Goal: Communication & Community: Answer question/provide support

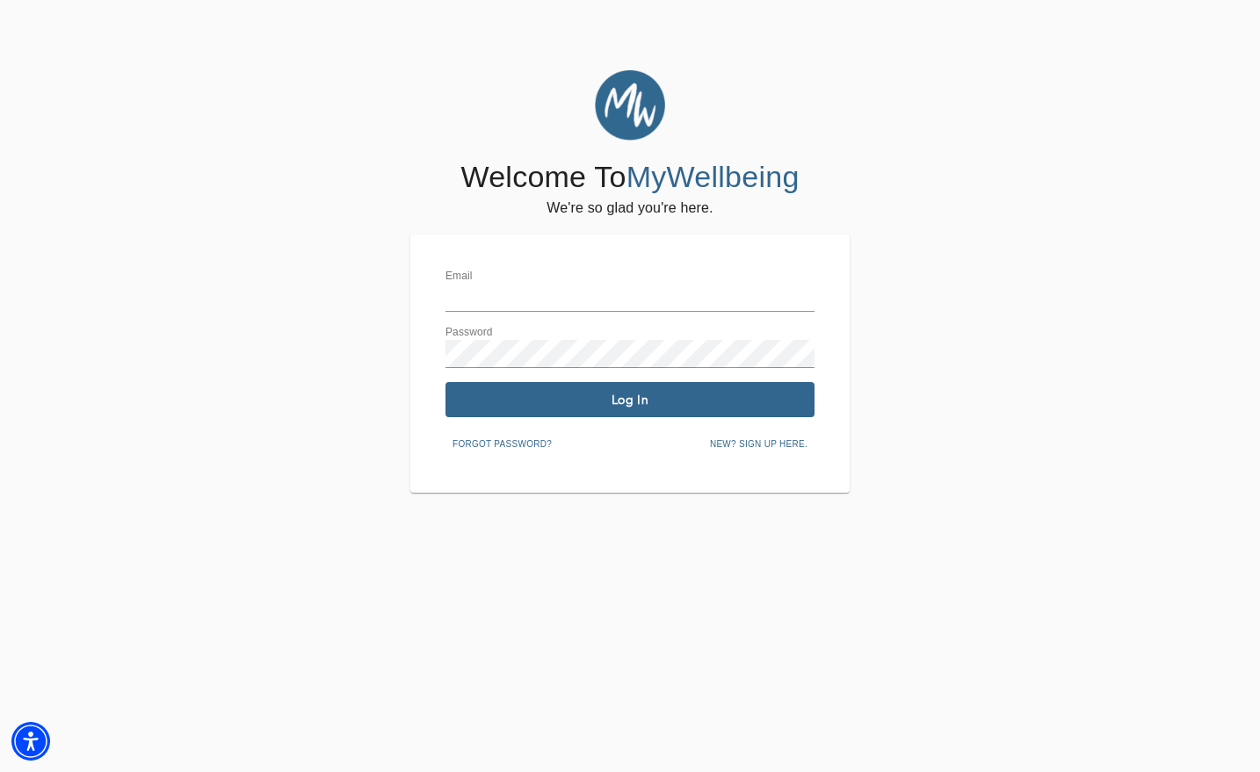
type input "[EMAIL_ADDRESS][DOMAIN_NAME]"
click at [593, 409] on button "Log In" at bounding box center [629, 399] width 369 height 35
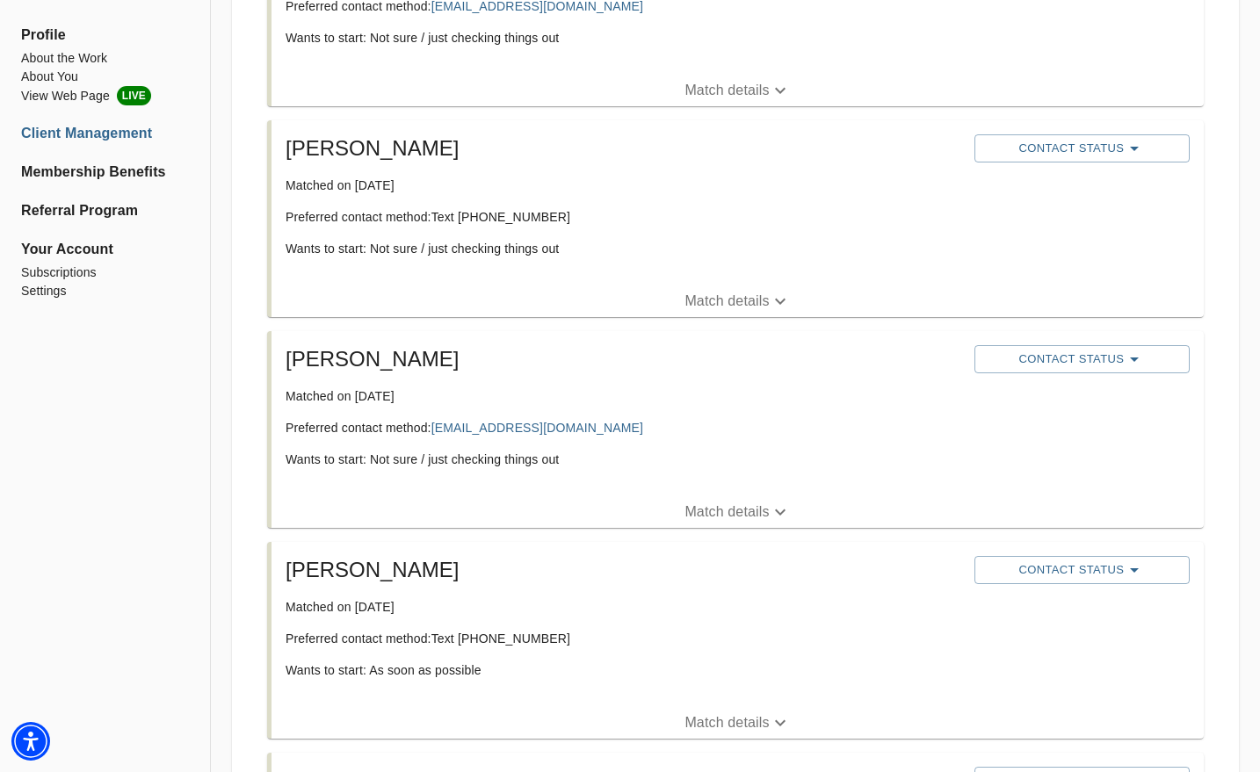
scroll to position [459, 0]
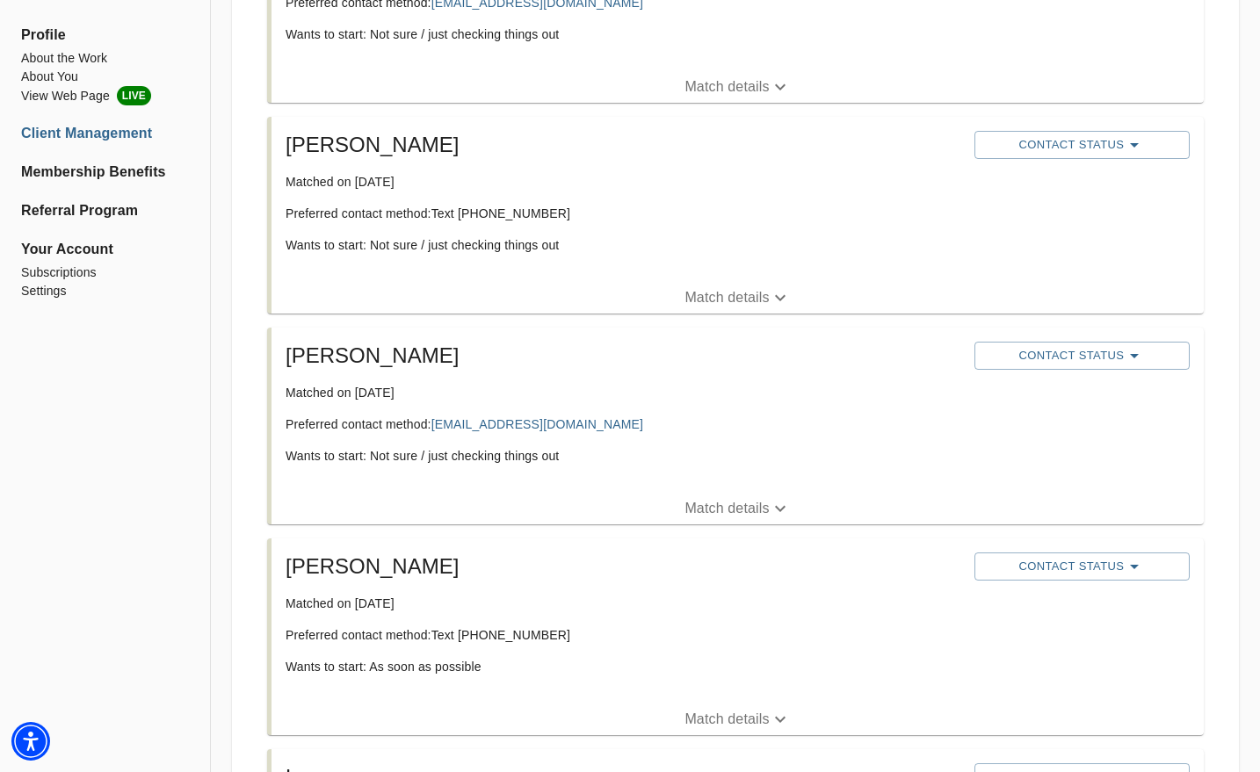
click at [694, 510] on p "Match details" at bounding box center [726, 508] width 84 height 21
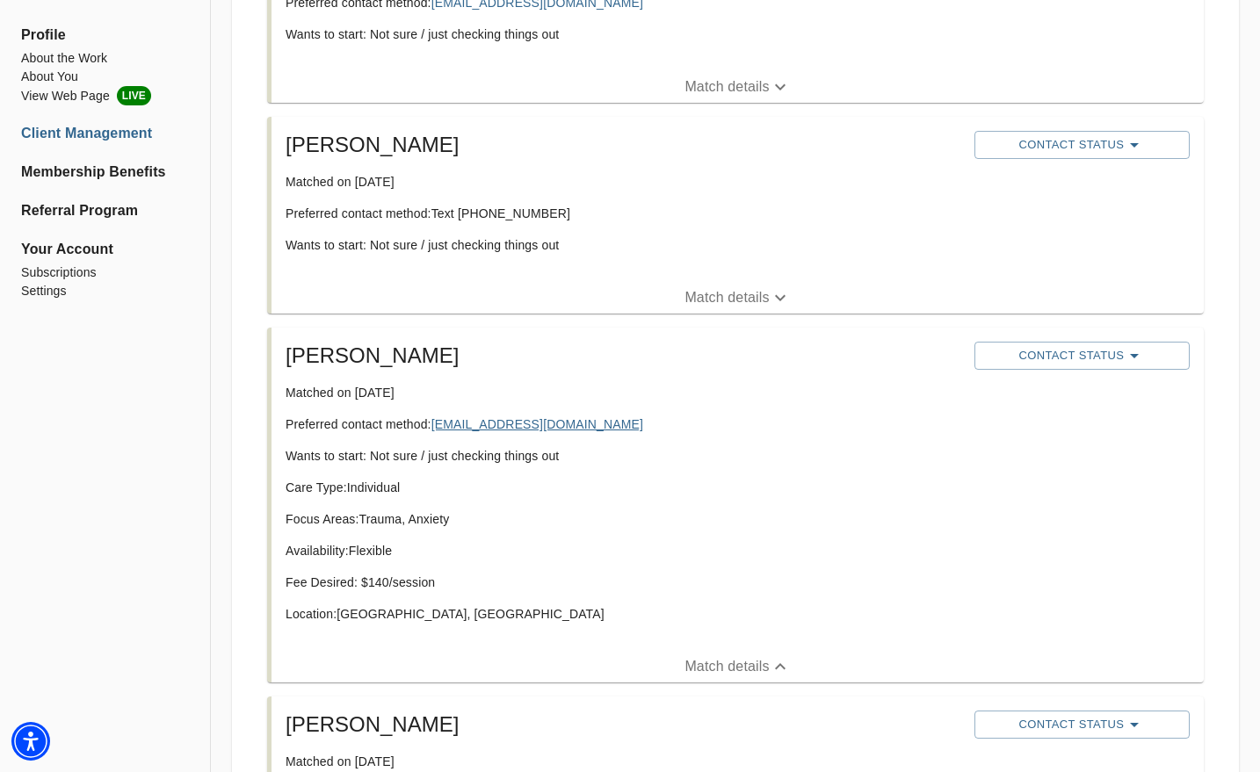
drag, startPoint x: 624, startPoint y: 423, endPoint x: 435, endPoint y: 423, distance: 188.9
click at [435, 423] on p "Preferred contact method: [EMAIL_ADDRESS][DOMAIN_NAME]" at bounding box center [623, 425] width 675 height 18
copy link "[EMAIL_ADDRESS][DOMAIN_NAME]"
click at [1117, 357] on span "Contact Status" at bounding box center [1082, 355] width 198 height 21
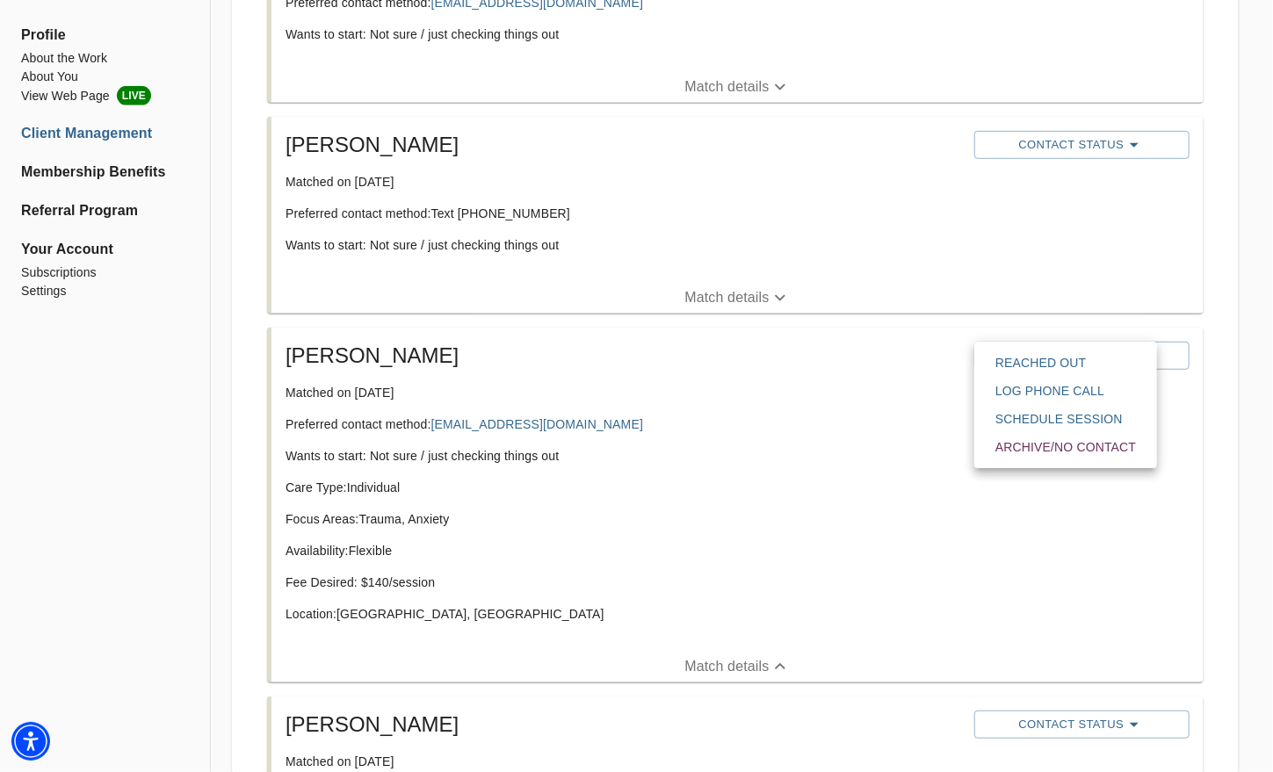
click at [1027, 364] on span "Reached Out" at bounding box center [1065, 363] width 141 height 18
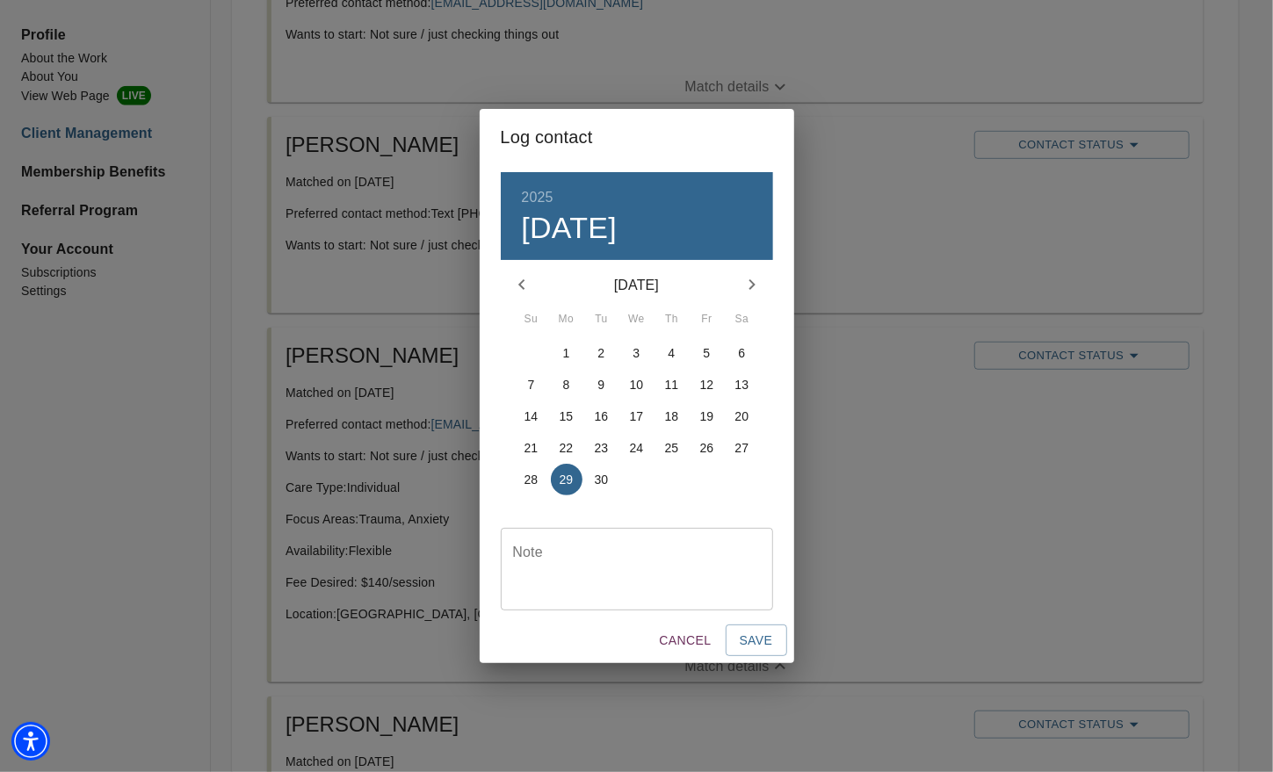
drag, startPoint x: 722, startPoint y: 542, endPoint x: 704, endPoint y: 506, distance: 40.5
click at [704, 506] on div "2025 Mon, Sep [DATE] Mo Tu We Th Fr Sa 31 1 2 3 4 5 6 7 8 9 10 11 12 13 14 15 1…" at bounding box center [637, 391] width 315 height 452
drag, startPoint x: 704, startPoint y: 506, endPoint x: 695, endPoint y: 539, distance: 34.5
click at [695, 539] on div "Note" at bounding box center [637, 569] width 272 height 83
type textarea "emailed"
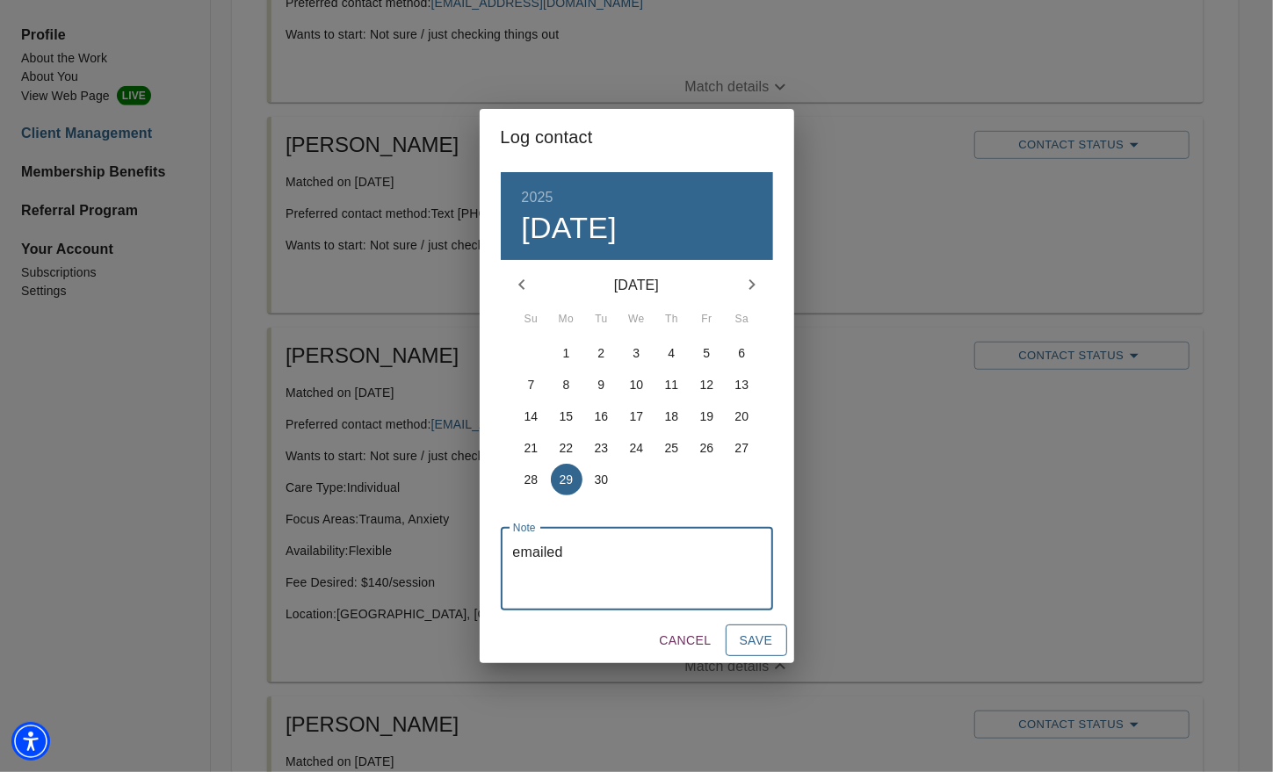
click at [752, 626] on button "Save" at bounding box center [756, 641] width 61 height 33
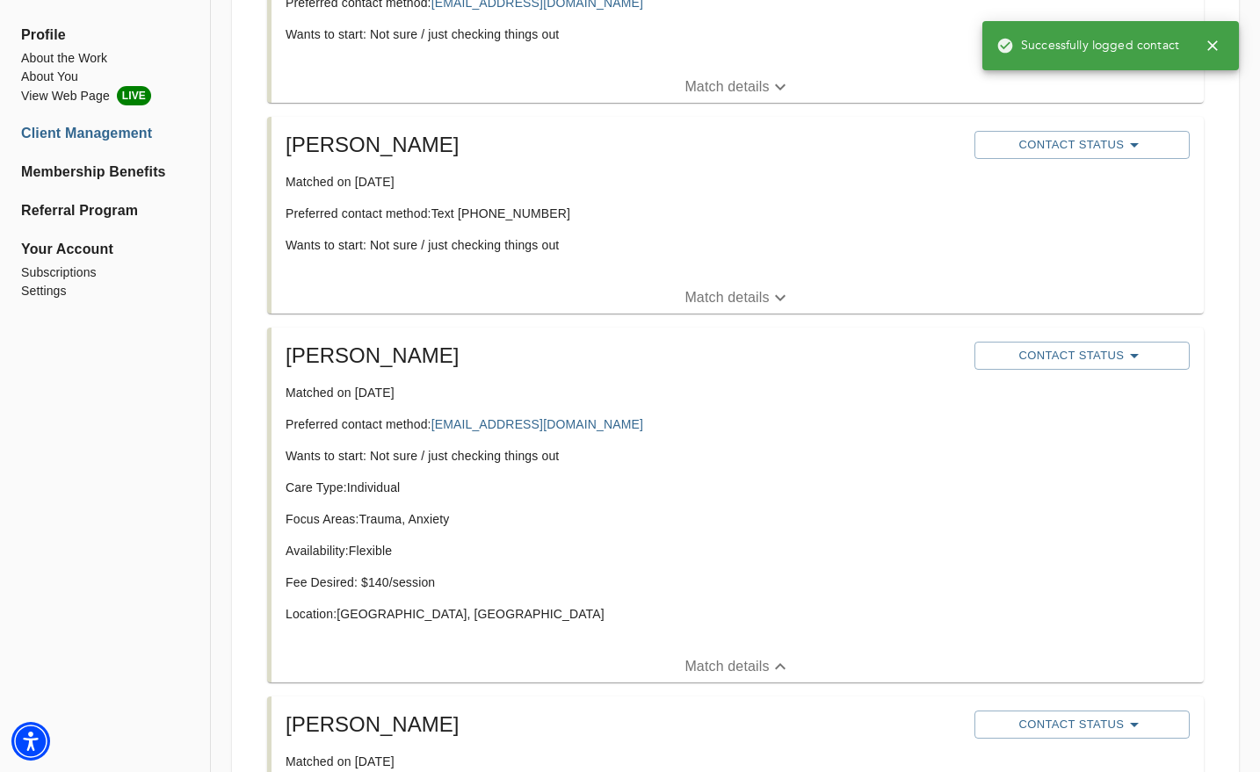
click at [773, 563] on div "Care Type: Individual Focus Areas: Trauma, Anxiety Availability: Flexible Fee D…" at bounding box center [623, 558] width 675 height 158
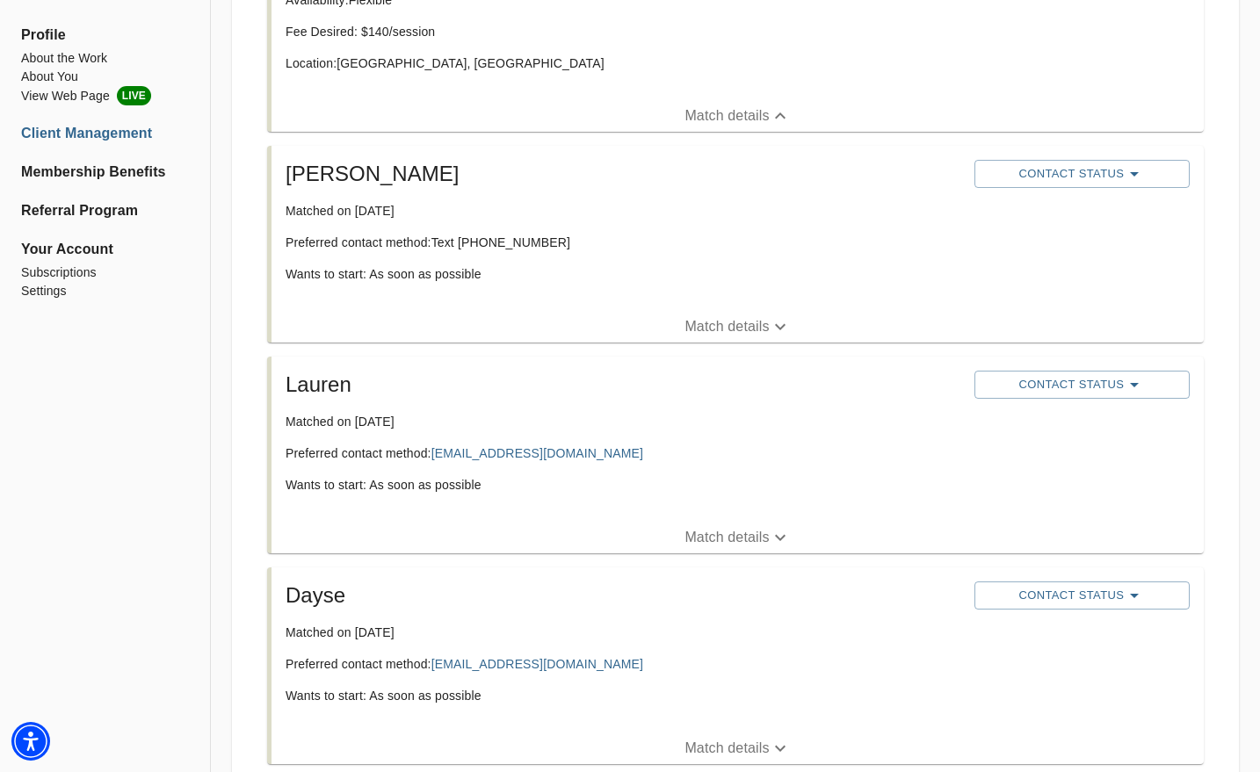
scroll to position [1067, 0]
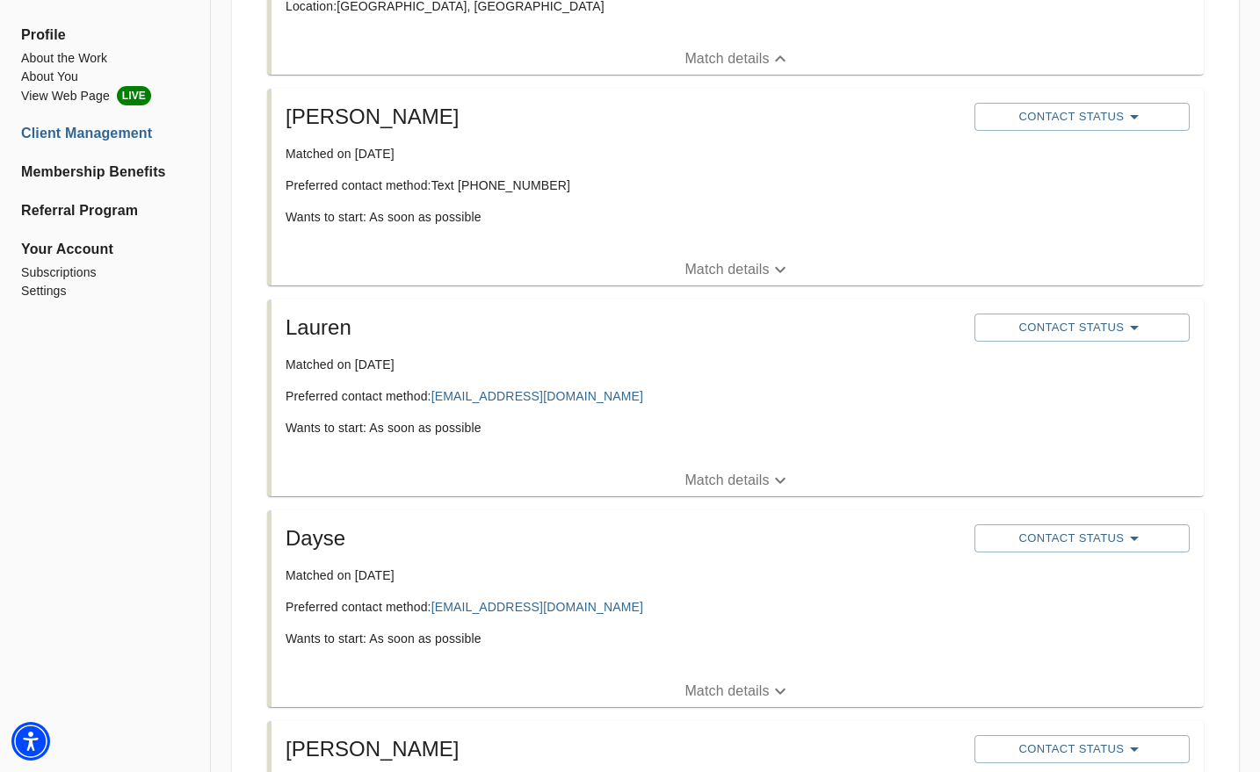
click at [698, 478] on p "Match details" at bounding box center [726, 480] width 84 height 21
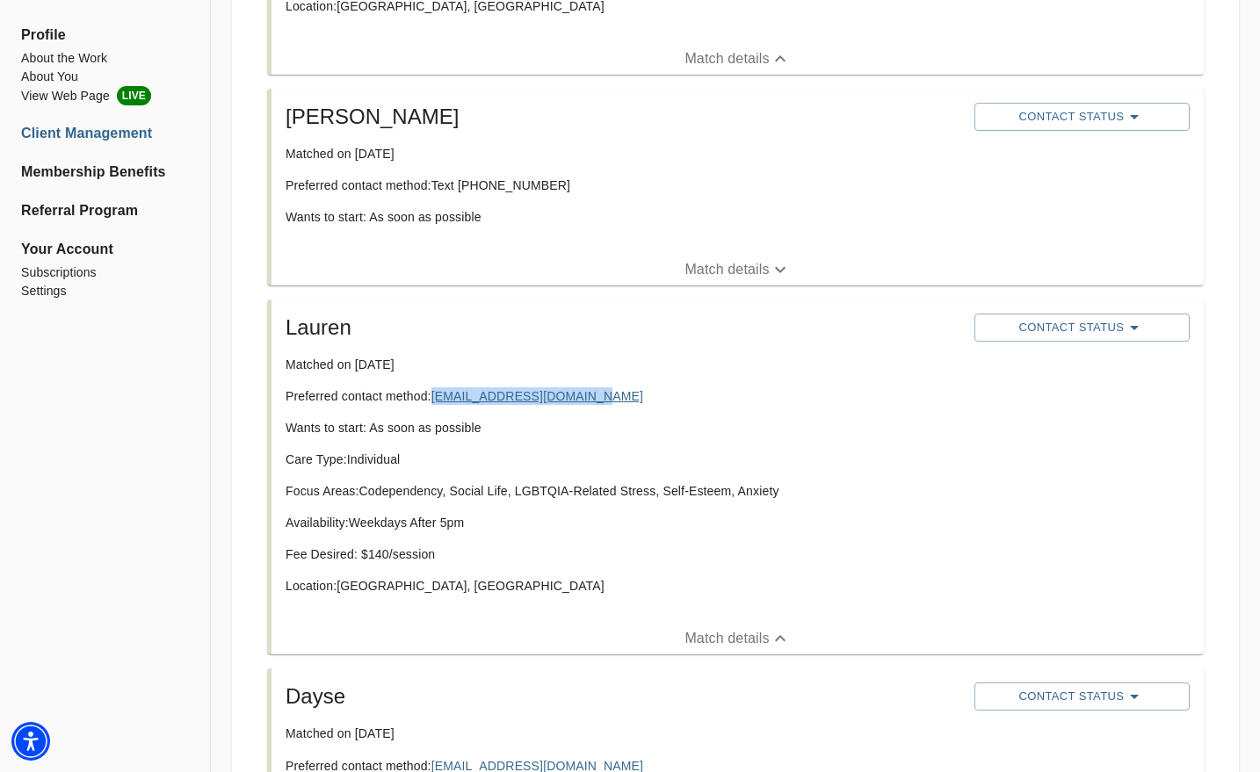
drag, startPoint x: 591, startPoint y: 395, endPoint x: 435, endPoint y: 395, distance: 156.4
click at [435, 395] on p "Preferred contact method: [EMAIL_ADDRESS][DOMAIN_NAME]" at bounding box center [623, 396] width 675 height 18
copy link "[EMAIL_ADDRESS][DOMAIN_NAME]"
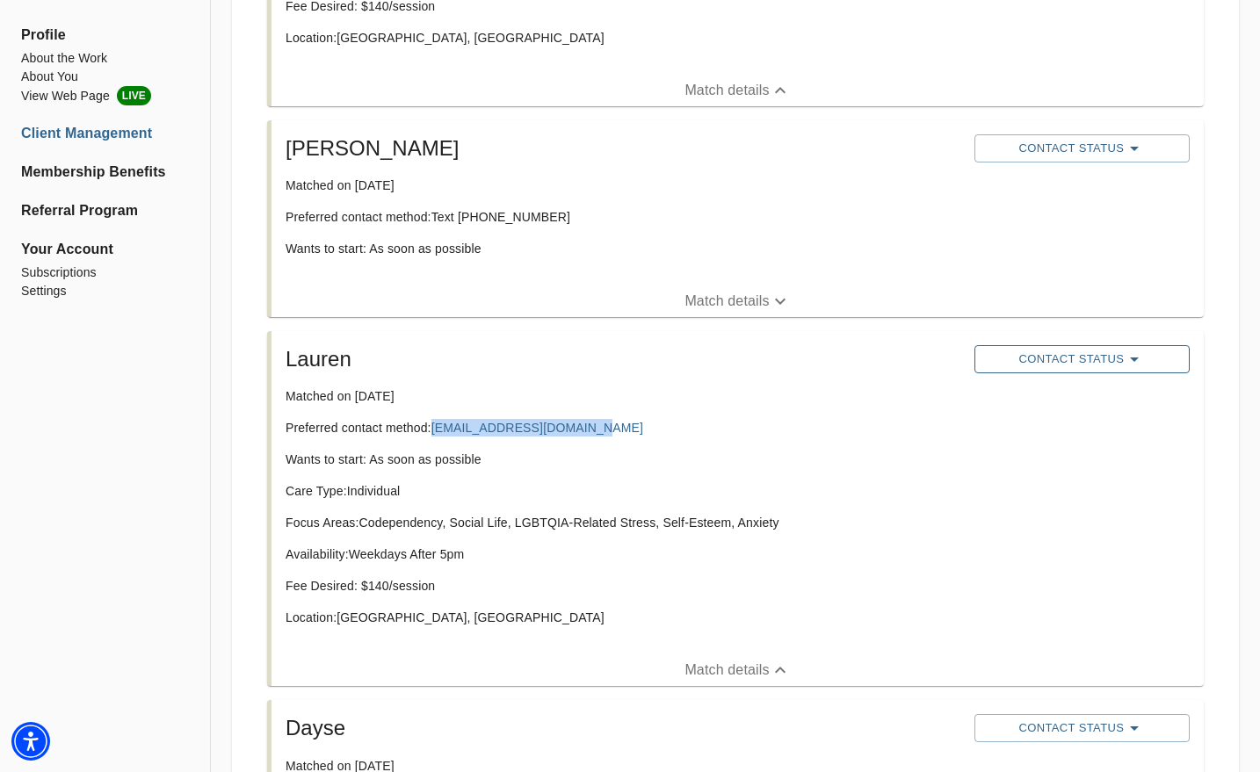
click at [1043, 357] on span "Contact Status" at bounding box center [1082, 359] width 198 height 21
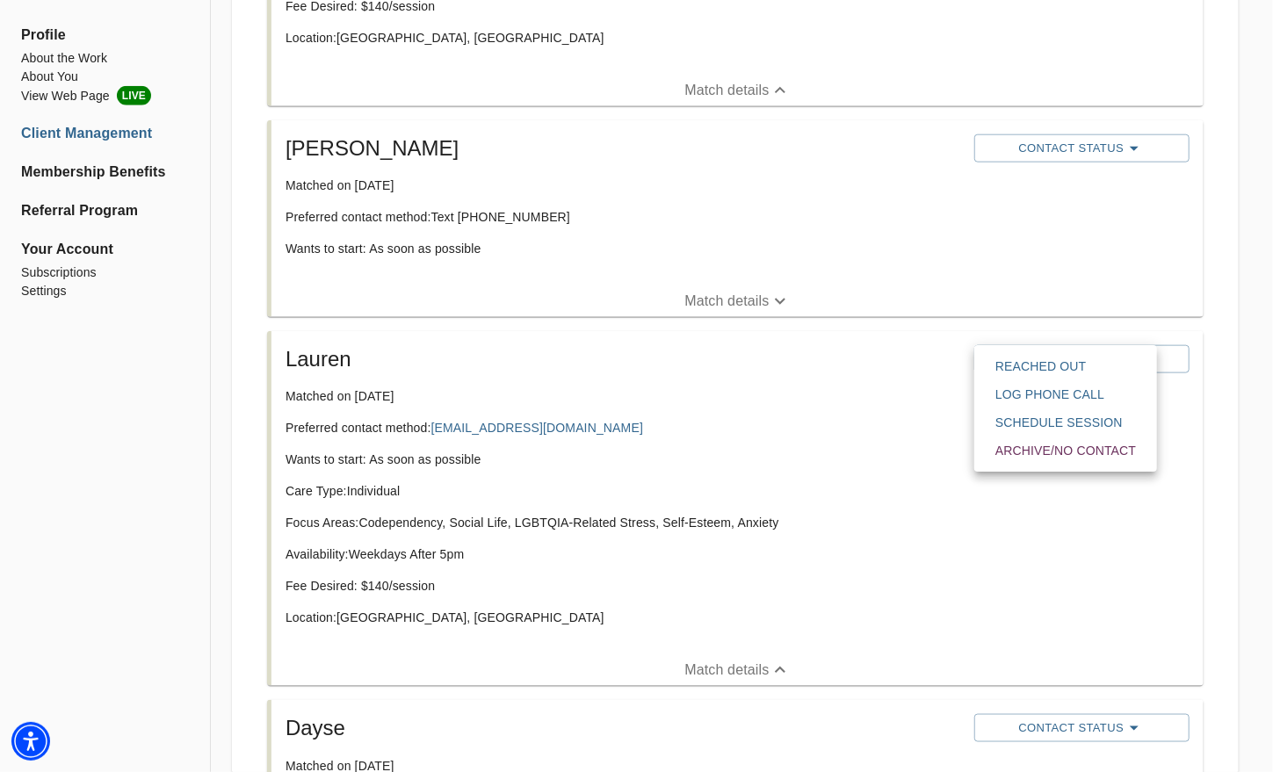
click at [1035, 351] on div "Reached Out Log Phone Call Schedule session Archive/No contact" at bounding box center [1065, 408] width 183 height 127
click at [1035, 356] on button "Reached Out" at bounding box center [1065, 366] width 169 height 28
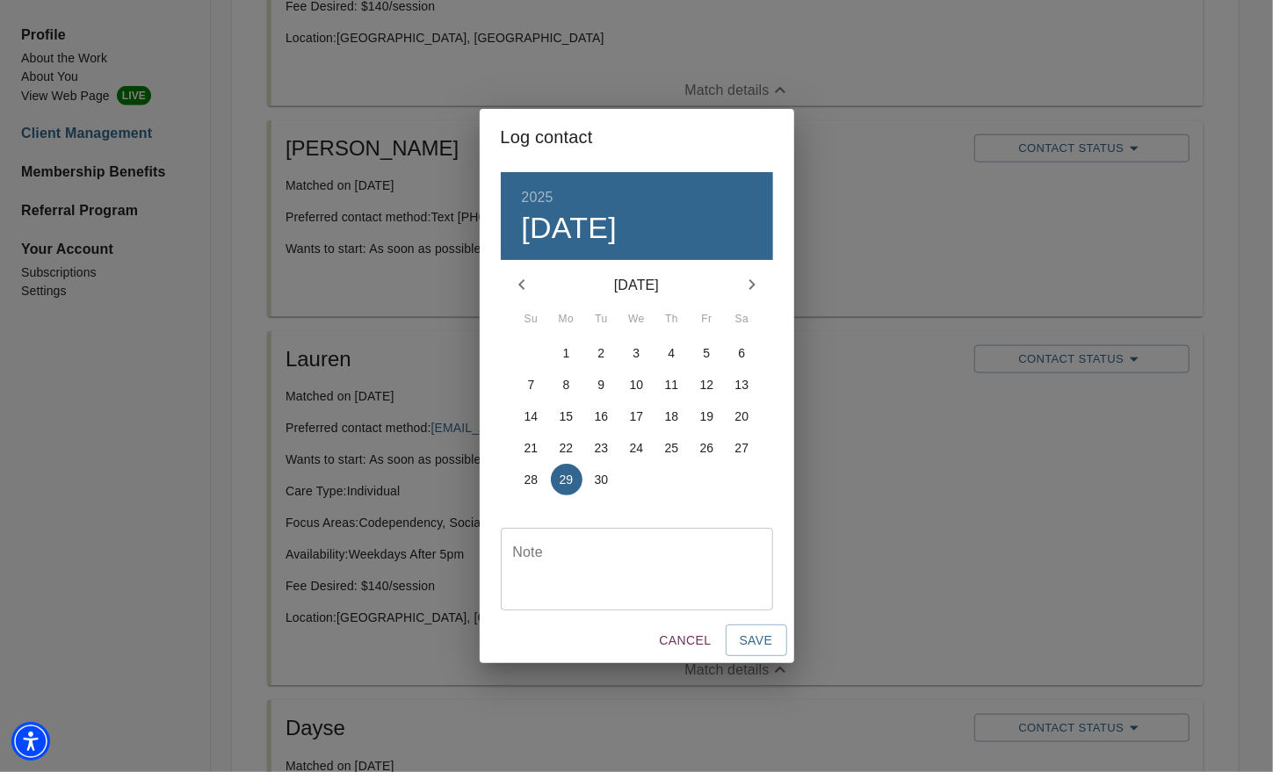
click at [718, 526] on div "31 1 2 3 4 5 6 7 8 9 10 11 12 13 14 15 16 17 18 19 20 21 22 23 24 25 26 27 28 2…" at bounding box center [637, 432] width 272 height 190
click at [704, 564] on textarea at bounding box center [637, 569] width 248 height 50
type textarea "emailed"
click at [760, 646] on span "Save" at bounding box center [756, 641] width 33 height 22
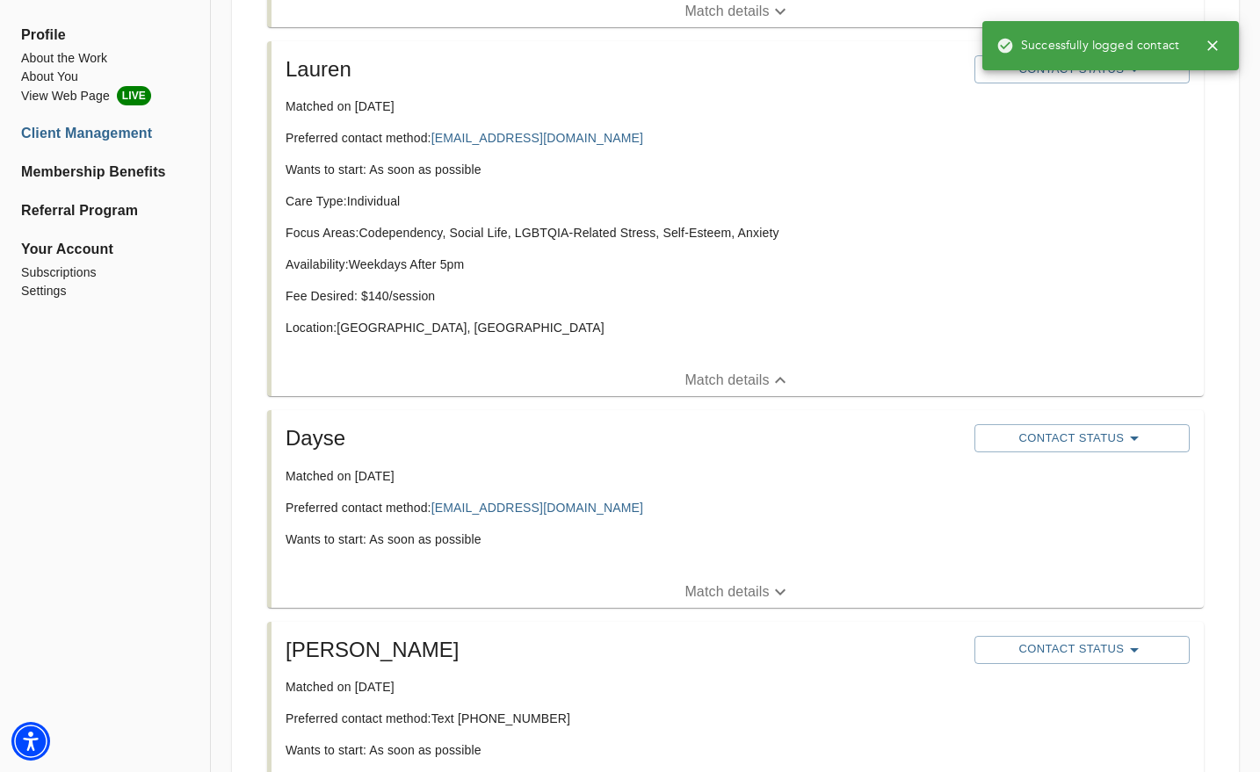
scroll to position [1356, 0]
click at [734, 583] on p "Match details" at bounding box center [726, 592] width 84 height 21
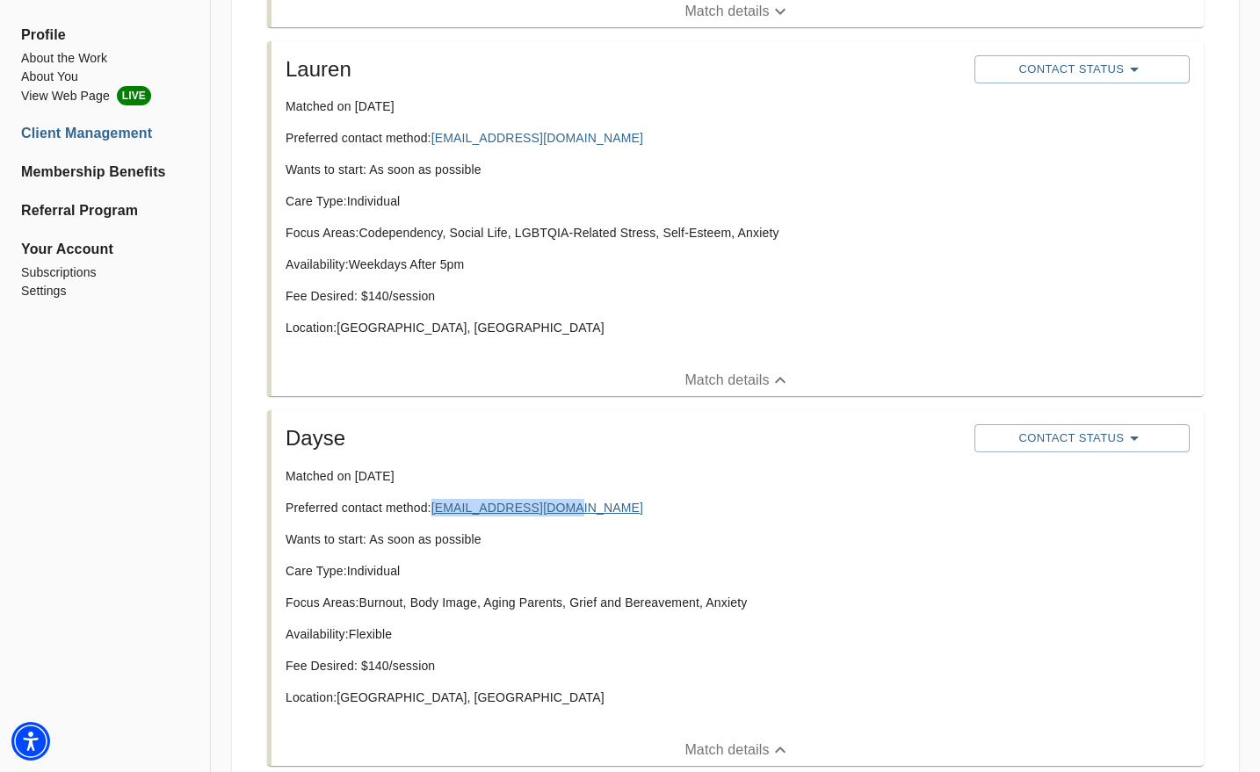
drag, startPoint x: 577, startPoint y: 507, endPoint x: 437, endPoint y: 509, distance: 140.6
click at [437, 509] on p "Preferred contact method: [EMAIL_ADDRESS][DOMAIN_NAME]" at bounding box center [623, 508] width 675 height 18
copy link "[EMAIL_ADDRESS][DOMAIN_NAME]"
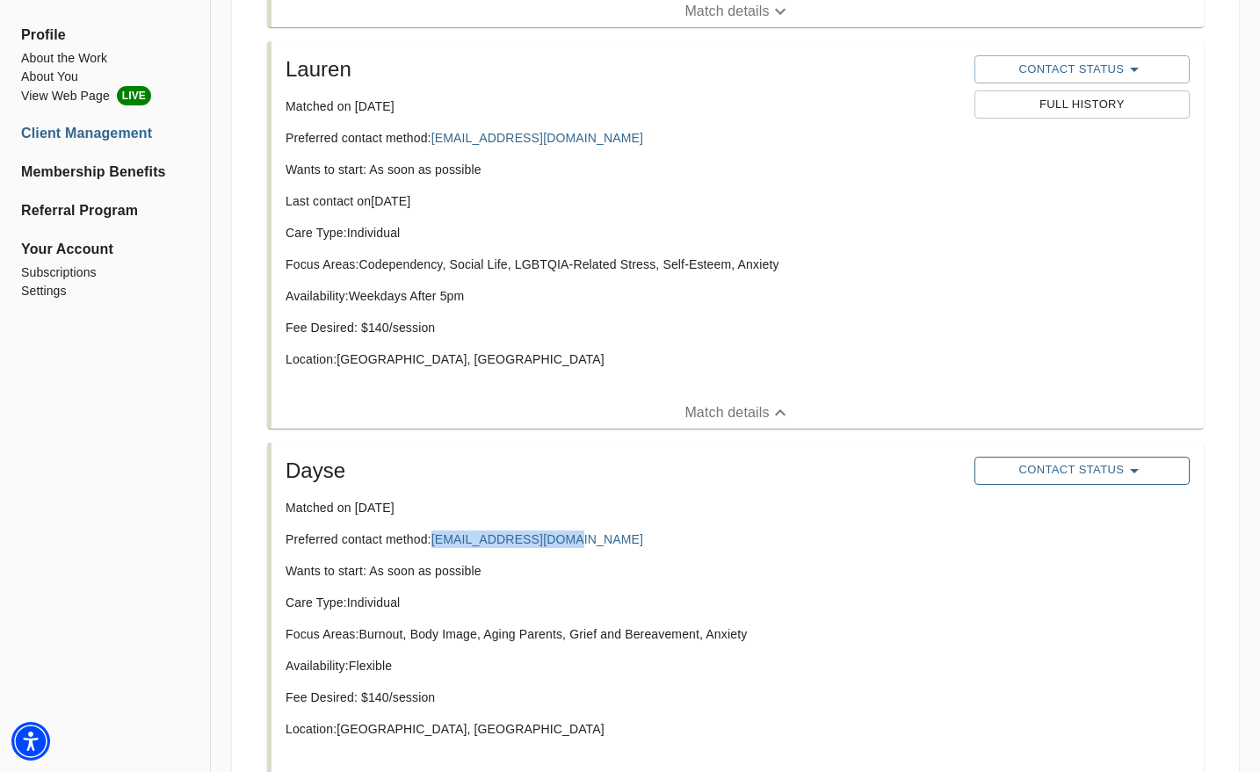
click at [1117, 468] on span "Contact Status" at bounding box center [1082, 470] width 198 height 21
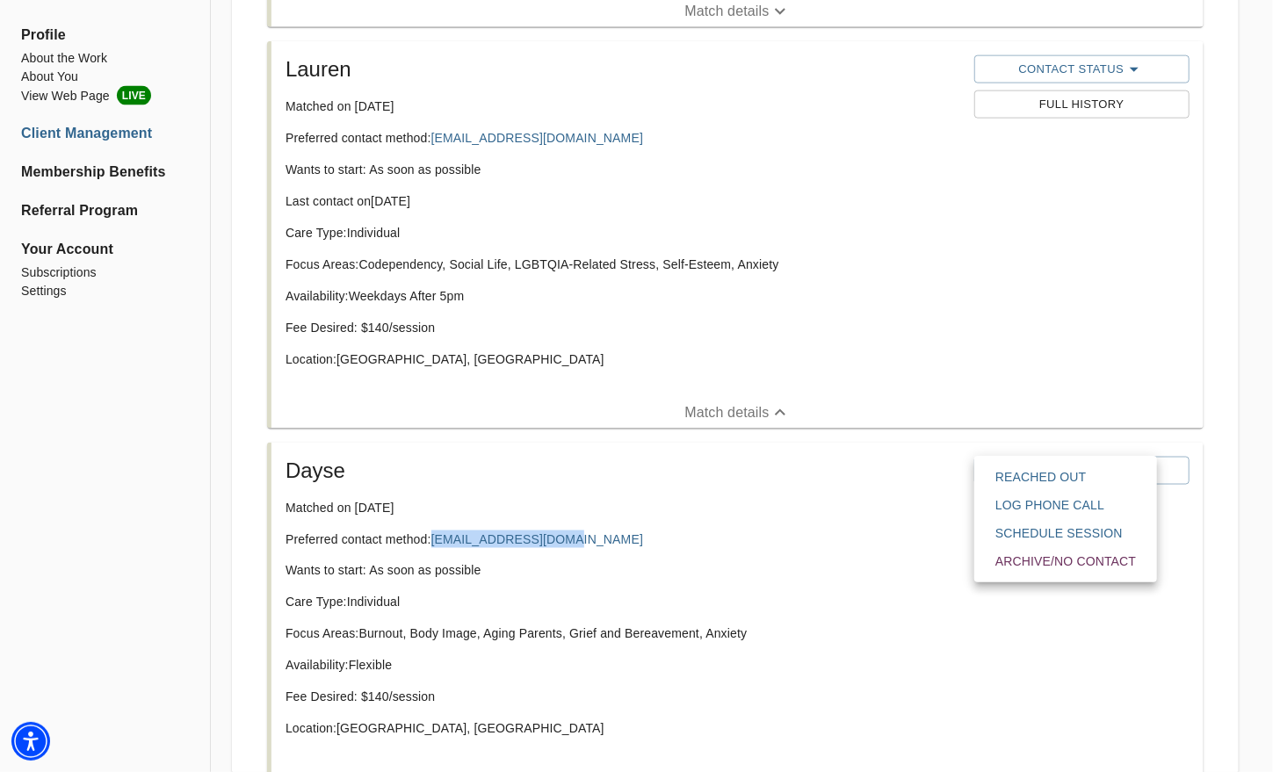
click at [1059, 480] on span "Reached Out" at bounding box center [1065, 477] width 141 height 18
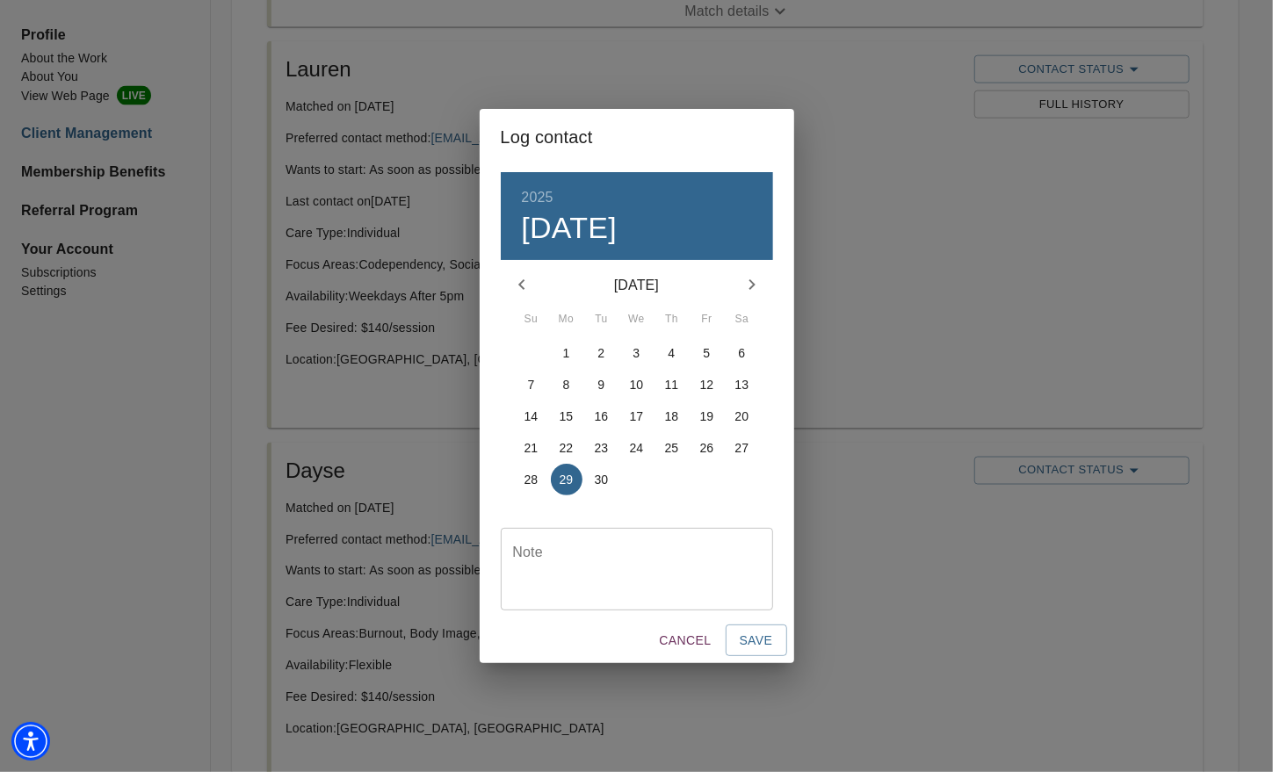
click at [663, 561] on textarea at bounding box center [637, 569] width 248 height 50
type textarea "emailed"
click at [767, 630] on span "Save" at bounding box center [756, 641] width 33 height 22
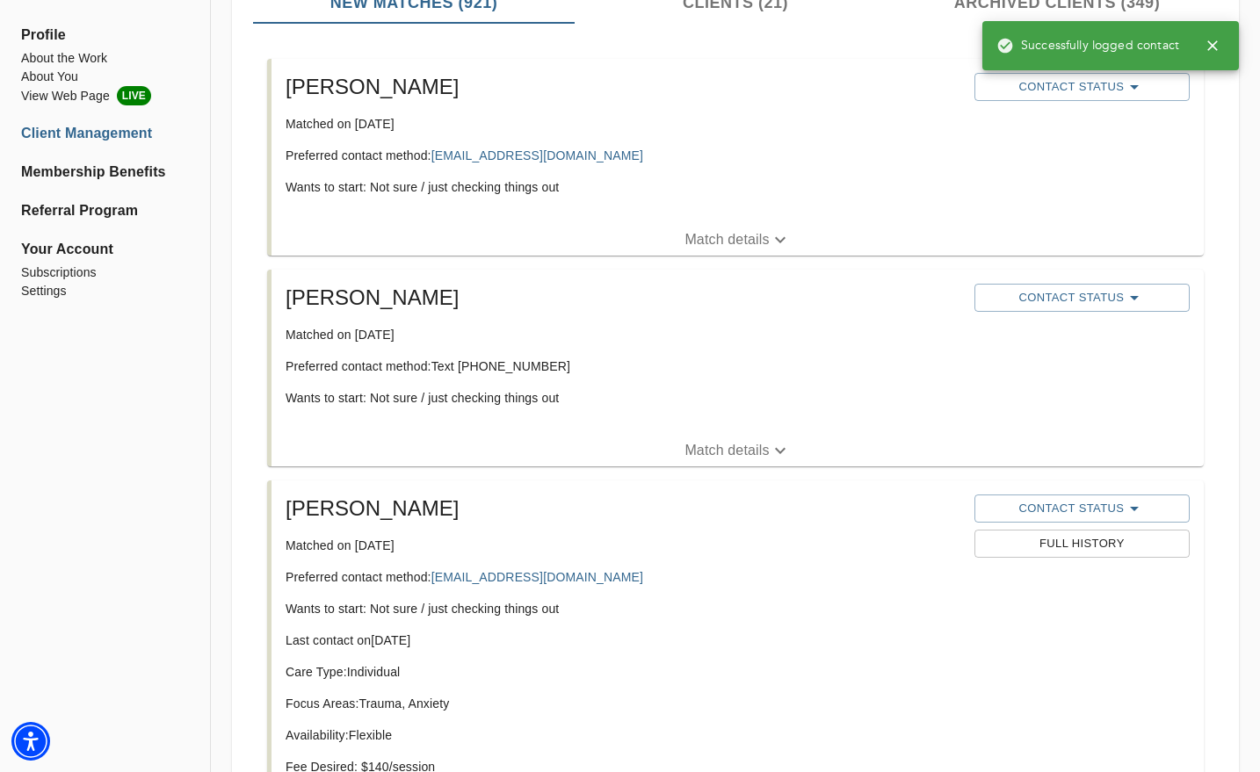
scroll to position [307, 0]
click at [767, 457] on p "Match details" at bounding box center [726, 448] width 84 height 21
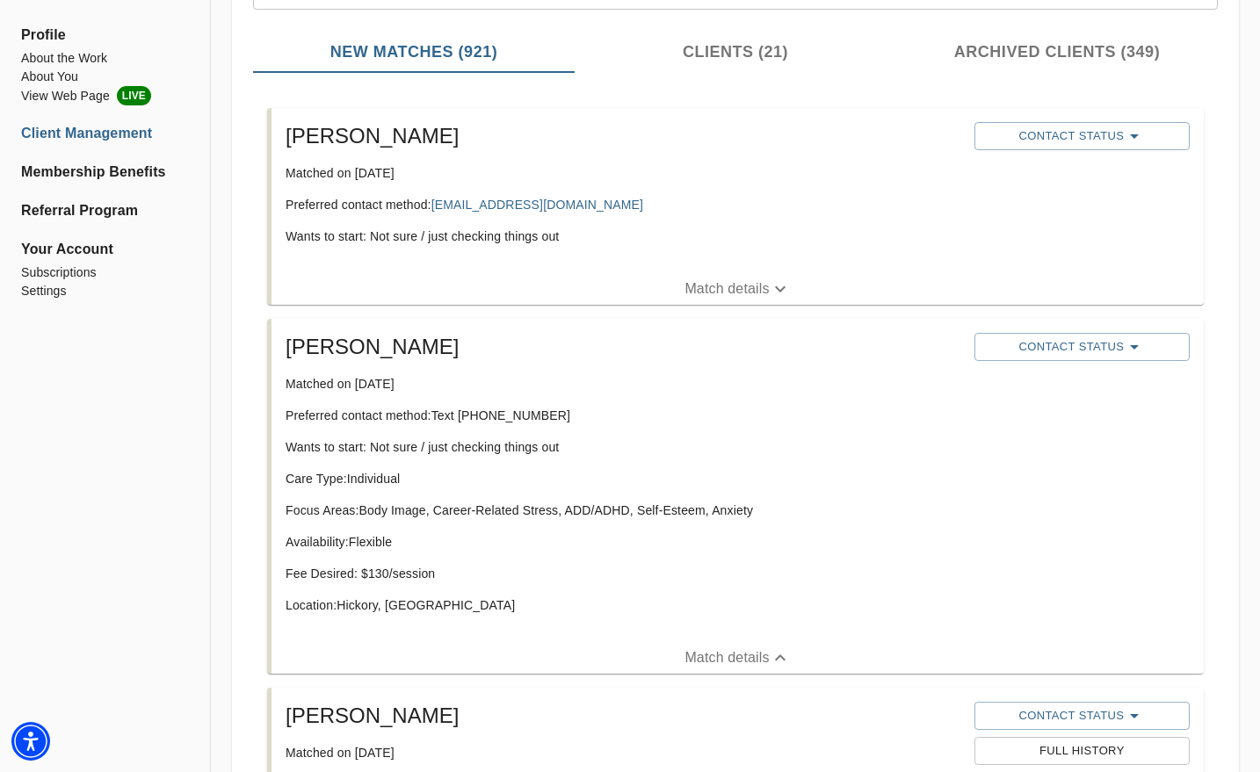
scroll to position [252, 0]
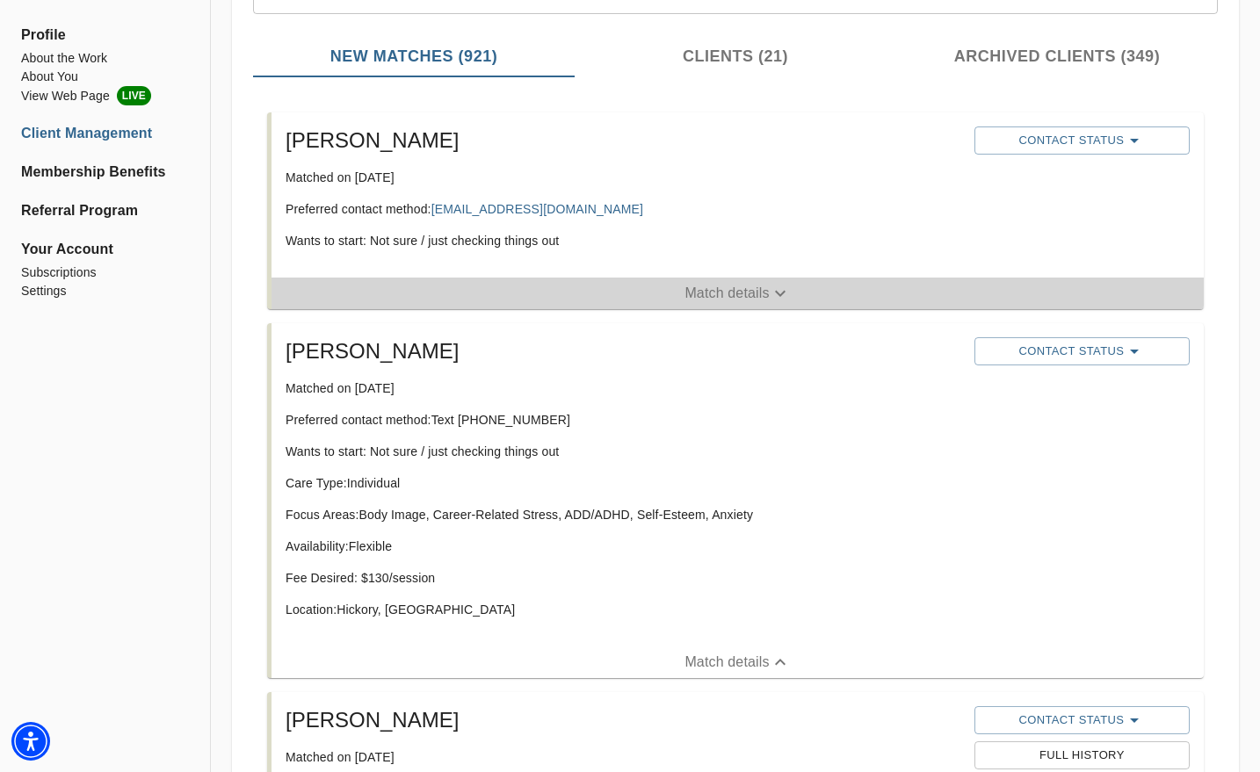
click at [751, 286] on p "Match details" at bounding box center [726, 293] width 84 height 21
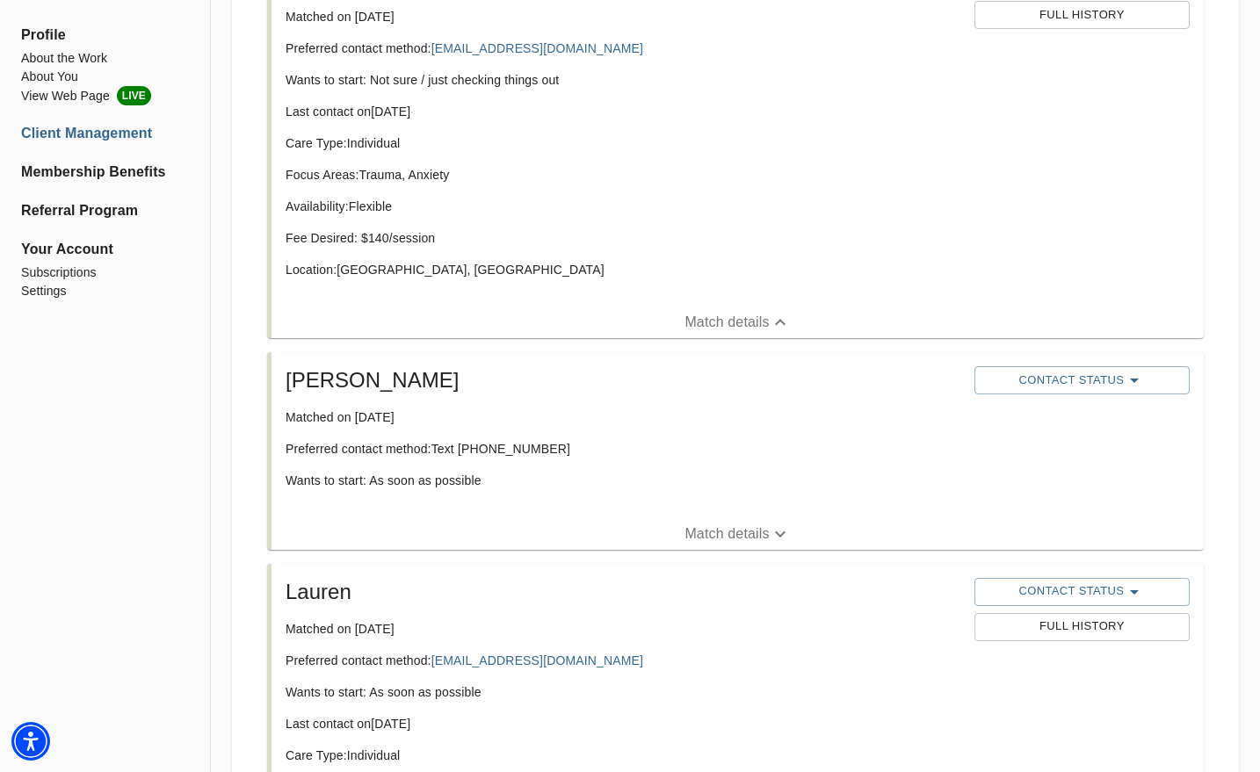
scroll to position [1153, 0]
click at [775, 529] on icon "button" at bounding box center [780, 532] width 21 height 21
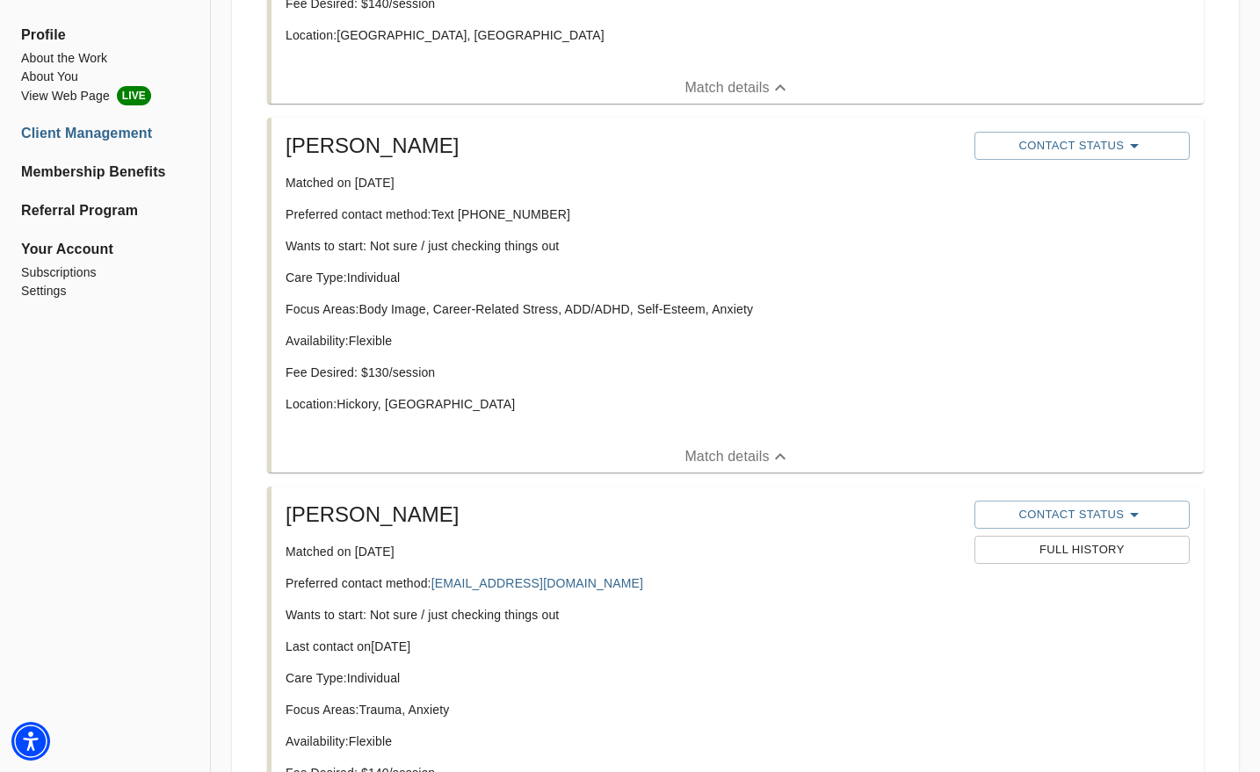
scroll to position [615, 0]
